Goal: Transaction & Acquisition: Purchase product/service

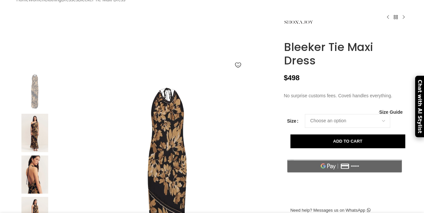
scroll to position [57, 0]
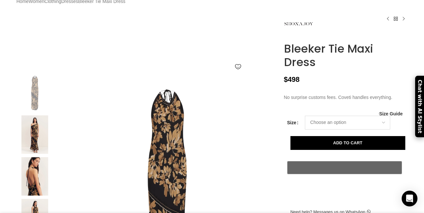
click at [328, 129] on select "Choose an option 8 UK 10 UK 12 UK" at bounding box center [347, 122] width 85 height 14
